Goal: Navigation & Orientation: Find specific page/section

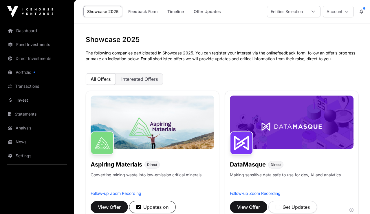
scroll to position [245, 0]
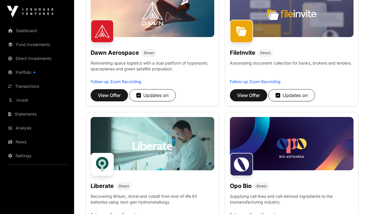
click at [35, 12] on img at bounding box center [30, 12] width 46 height 12
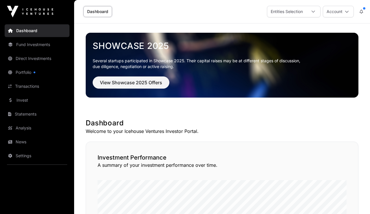
click at [44, 47] on link "Fund Investments" at bounding box center [37, 44] width 65 height 13
click at [21, 73] on link "Portfolio" at bounding box center [37, 72] width 65 height 13
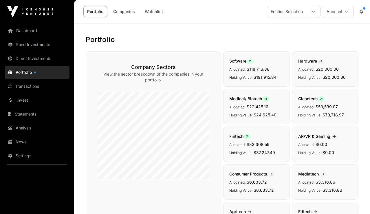
drag, startPoint x: 0, startPoint y: 0, endPoint x: 25, endPoint y: 73, distance: 77.3
click at [25, 73] on link "Portfolio" at bounding box center [37, 72] width 65 height 13
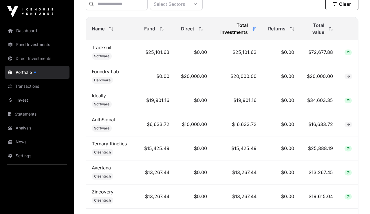
scroll to position [254, 0]
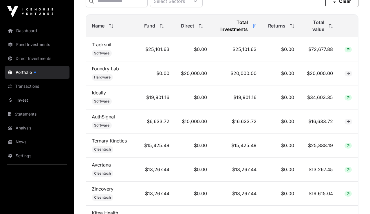
click at [41, 89] on link "Transactions" at bounding box center [37, 86] width 65 height 13
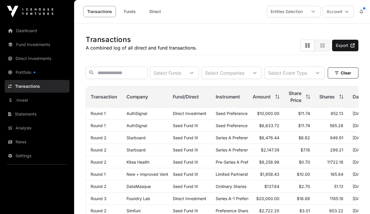
click at [23, 142] on link "News" at bounding box center [37, 142] width 65 height 13
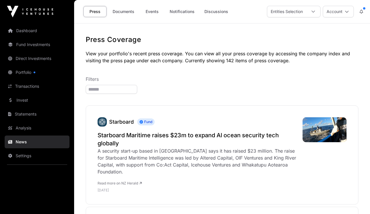
click at [28, 72] on link "Portfolio" at bounding box center [37, 72] width 65 height 13
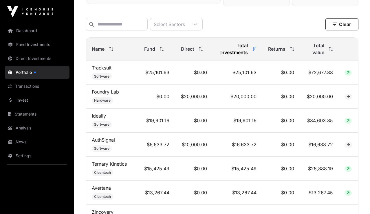
scroll to position [83, 0]
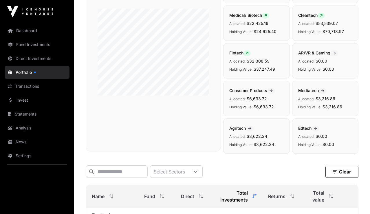
click at [35, 12] on img at bounding box center [30, 12] width 46 height 12
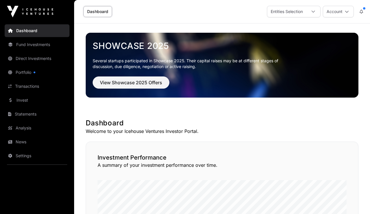
click at [342, 13] on button "Account" at bounding box center [338, 12] width 31 height 12
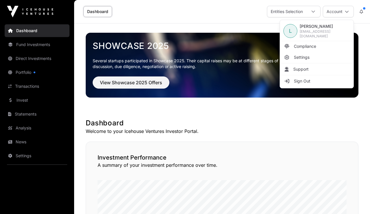
click at [302, 70] on span "Support" at bounding box center [300, 69] width 15 height 6
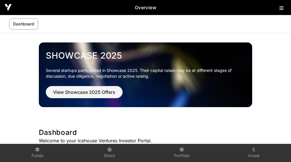
click at [281, 8] on icon at bounding box center [281, 8] width 4 height 5
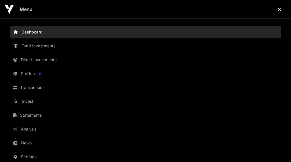
click at [33, 116] on link "Statements" at bounding box center [145, 115] width 271 height 13
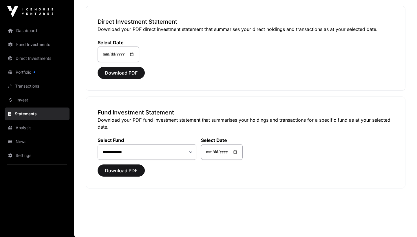
scroll to position [44, 0]
